Goal: Contribute content: Add original content to the website for others to see

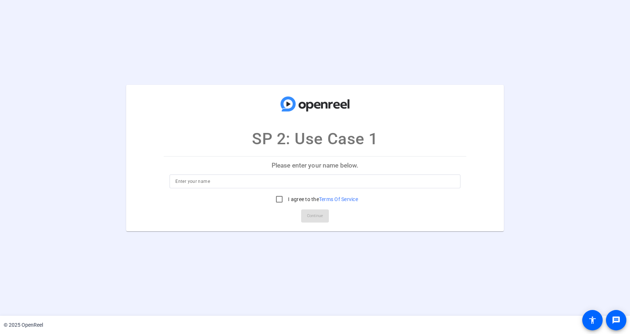
click at [269, 185] on input at bounding box center [314, 181] width 279 height 9
type input "[PERSON_NAME]"
click at [278, 199] on input "I agree to the Terms Of Service" at bounding box center [279, 199] width 15 height 15
checkbox input "true"
click at [311, 218] on span "Continue" at bounding box center [315, 216] width 16 height 11
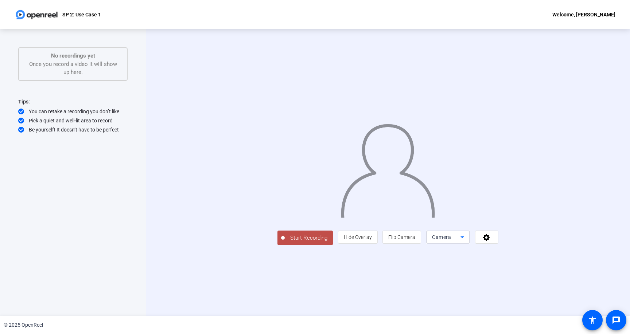
click at [467, 242] on icon at bounding box center [462, 237] width 9 height 9
click at [536, 253] on mat-option "Screen" at bounding box center [540, 252] width 44 height 15
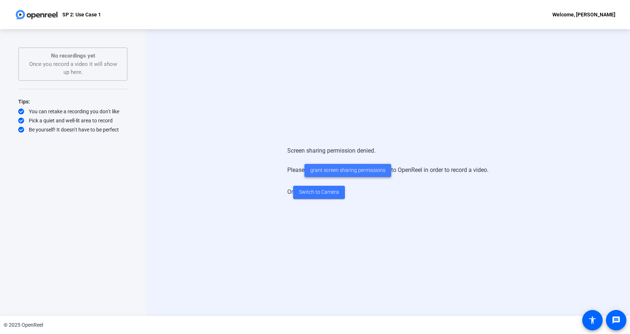
click at [340, 172] on span "grant screen sharing permissions" at bounding box center [347, 171] width 75 height 8
click at [354, 174] on span "grant screen sharing permissions" at bounding box center [347, 171] width 75 height 8
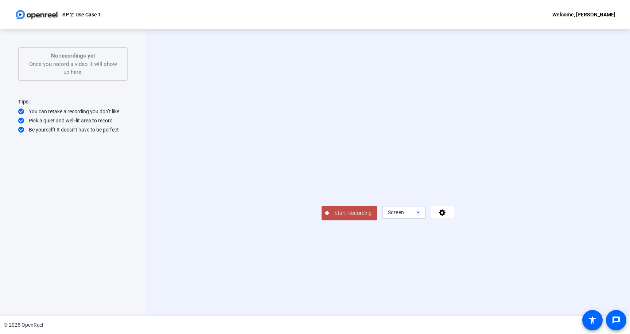
click at [416, 217] on div "Screen" at bounding box center [402, 212] width 28 height 9
click at [486, 291] on div at bounding box center [315, 167] width 630 height 334
click at [454, 221] on span at bounding box center [442, 212] width 23 height 17
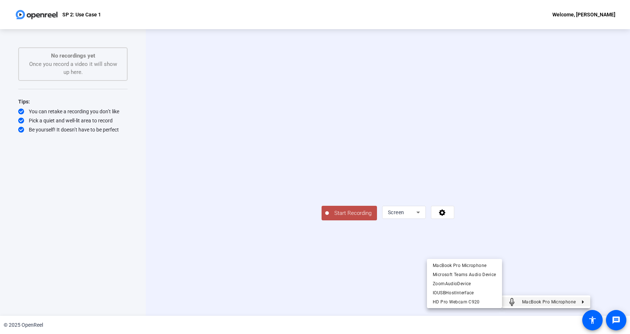
click at [379, 286] on div at bounding box center [315, 167] width 630 height 334
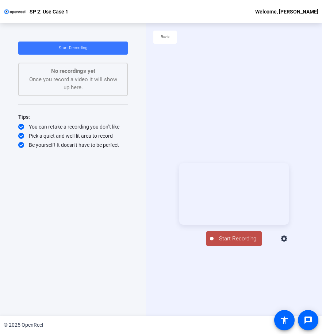
click at [234, 243] on span "Start Recording" at bounding box center [237, 239] width 48 height 8
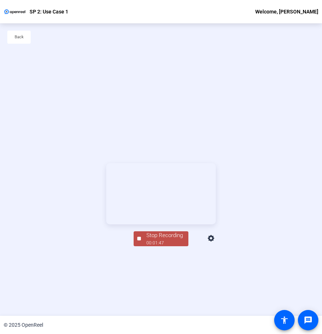
click at [148, 240] on div "Stop Recording" at bounding box center [164, 235] width 36 height 8
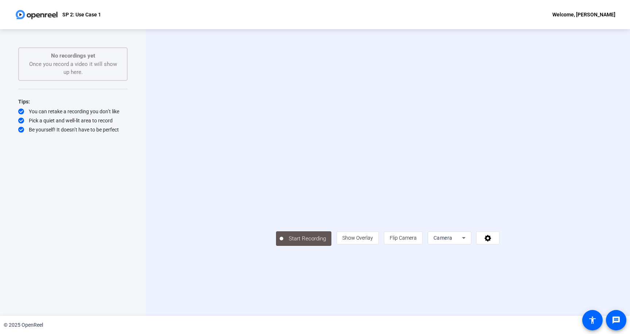
click at [82, 67] on div "No recordings yet Once you record a video it will show up here." at bounding box center [72, 64] width 93 height 25
click at [462, 242] on div "Camera" at bounding box center [447, 238] width 28 height 9
click at [531, 306] on div at bounding box center [315, 167] width 630 height 334
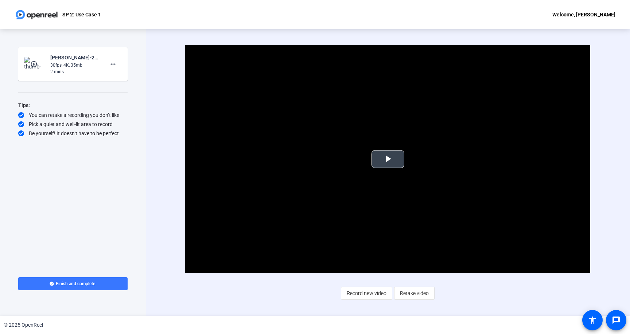
click at [388, 159] on span "Video Player" at bounding box center [388, 159] width 0 height 0
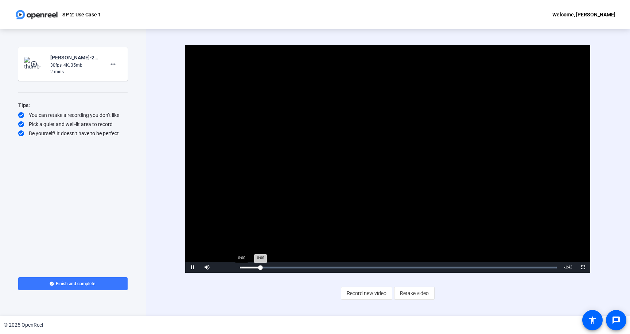
click at [241, 268] on div "0:06" at bounding box center [250, 268] width 20 height 2
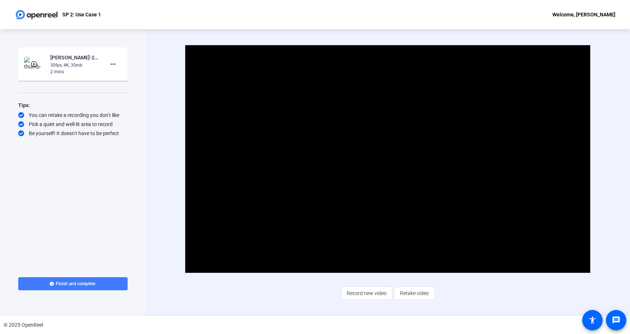
click at [81, 285] on span "Finish and complete" at bounding box center [75, 284] width 39 height 6
